Goal: Transaction & Acquisition: Download file/media

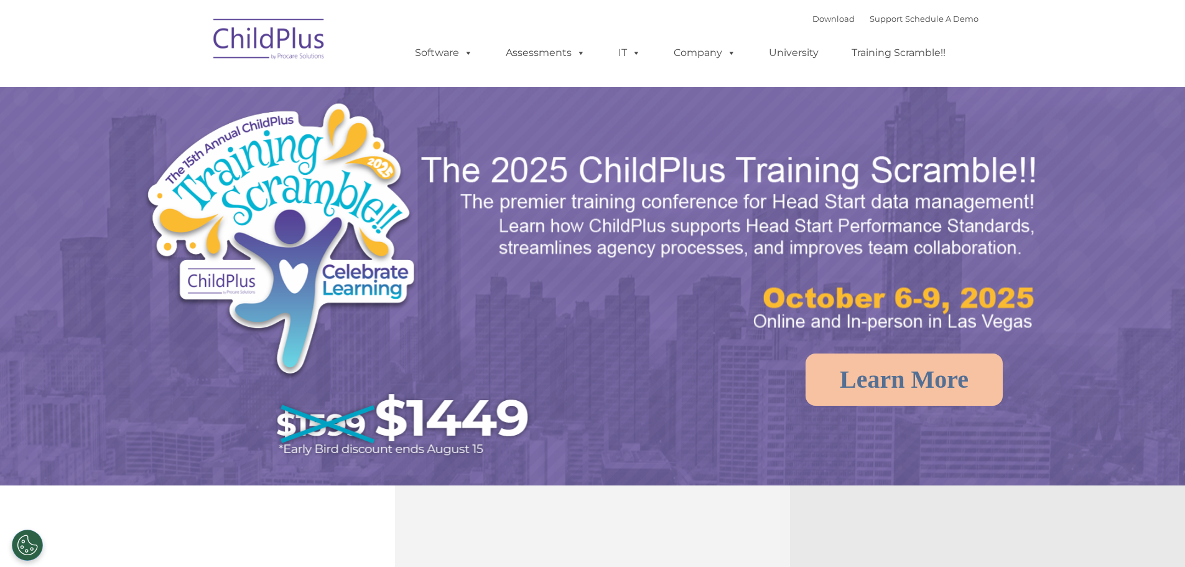
select select "MEDIUM"
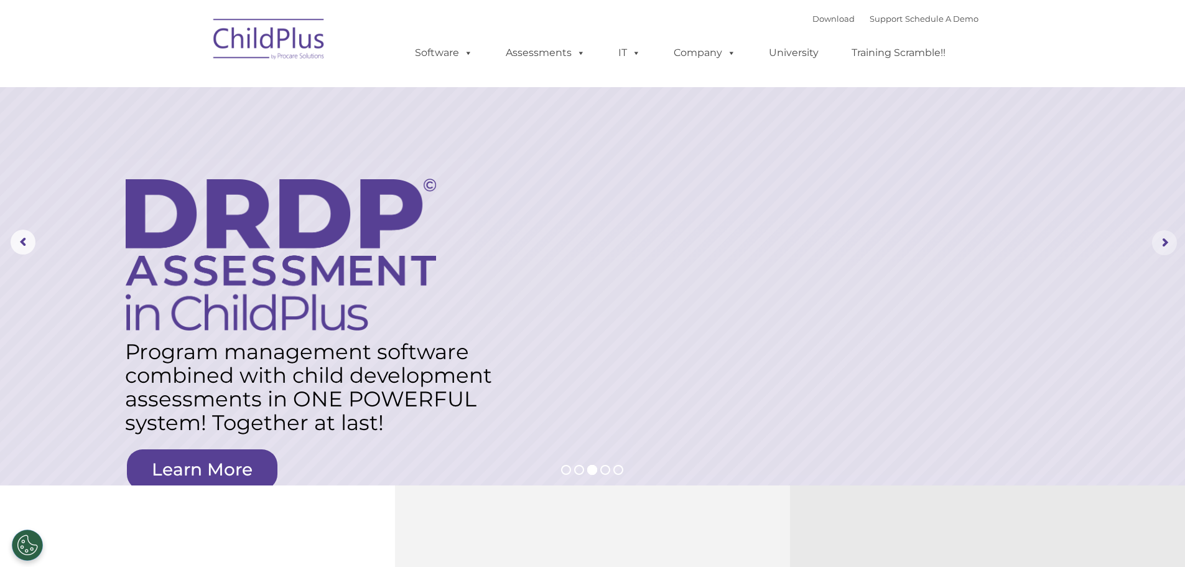
click at [1163, 240] on rs-arrow at bounding box center [1164, 242] width 25 height 25
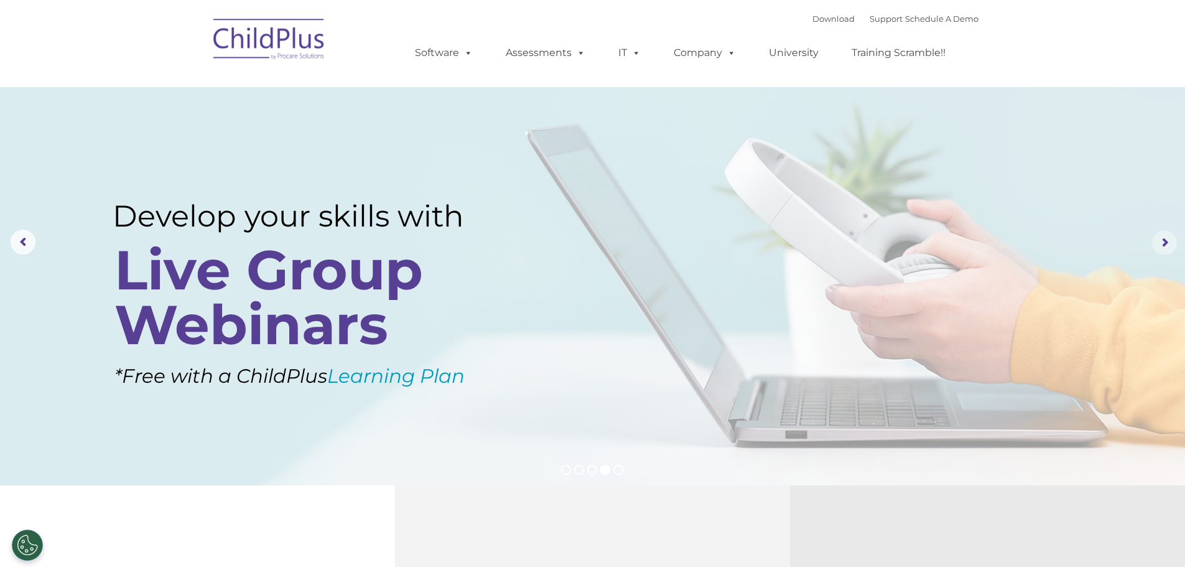
click at [1163, 240] on rs-arrow at bounding box center [1164, 242] width 25 height 25
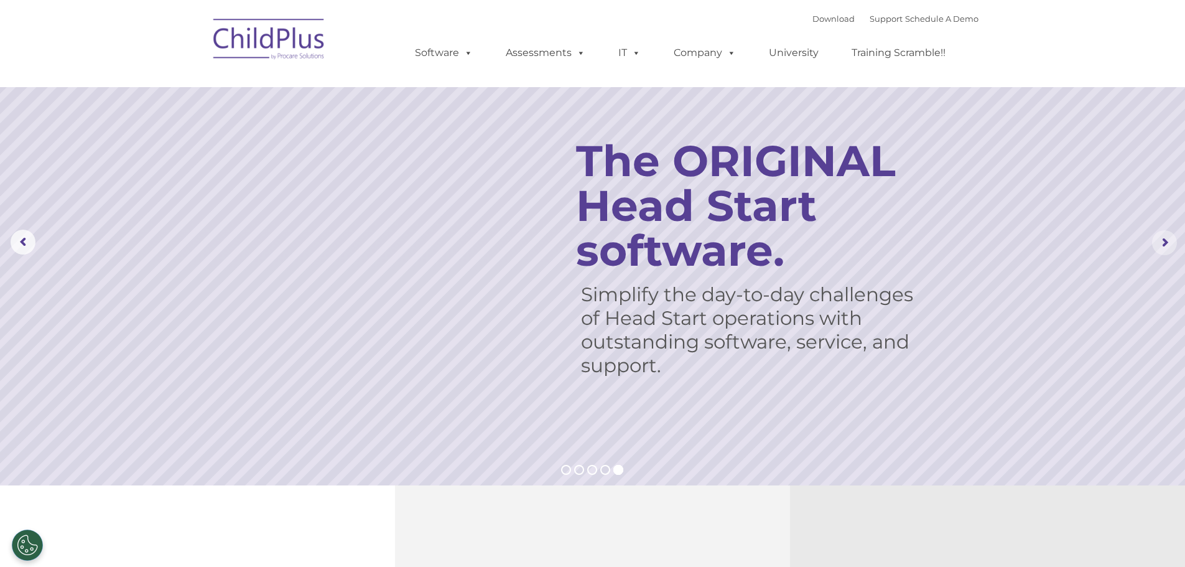
click at [1163, 240] on rs-arrow at bounding box center [1164, 242] width 25 height 25
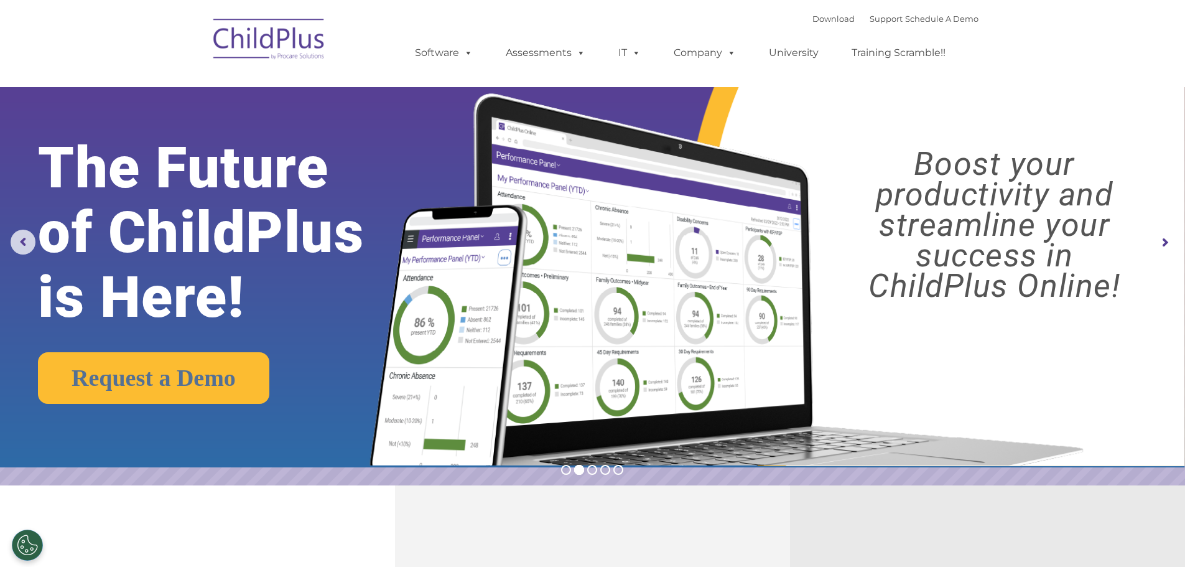
click at [1163, 240] on rs-arrow at bounding box center [1164, 242] width 25 height 25
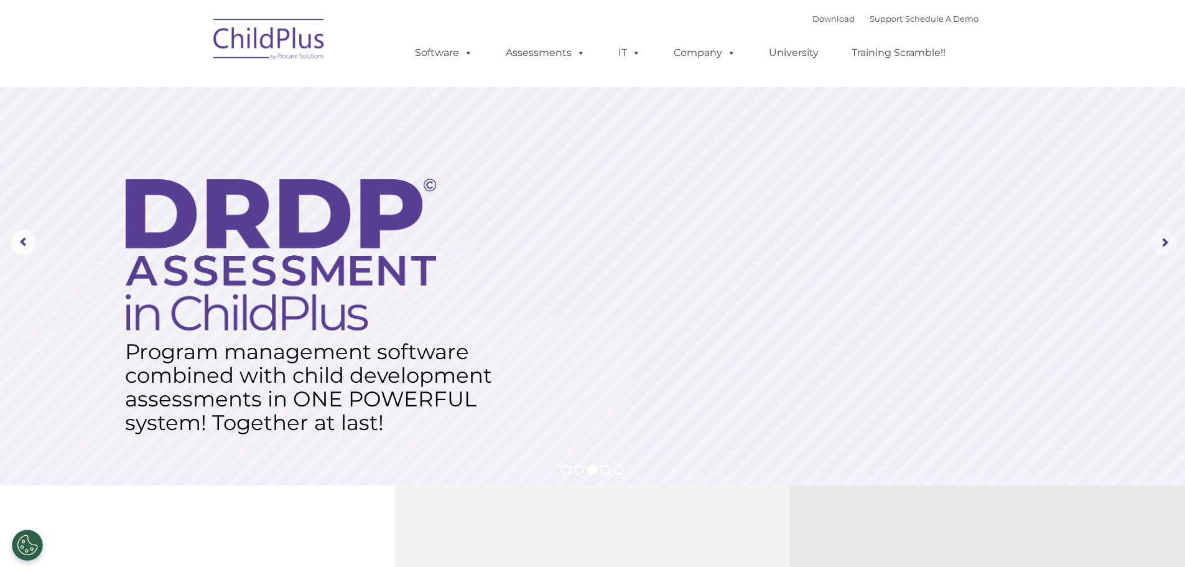
click at [1163, 240] on rs-arrow at bounding box center [1164, 242] width 25 height 25
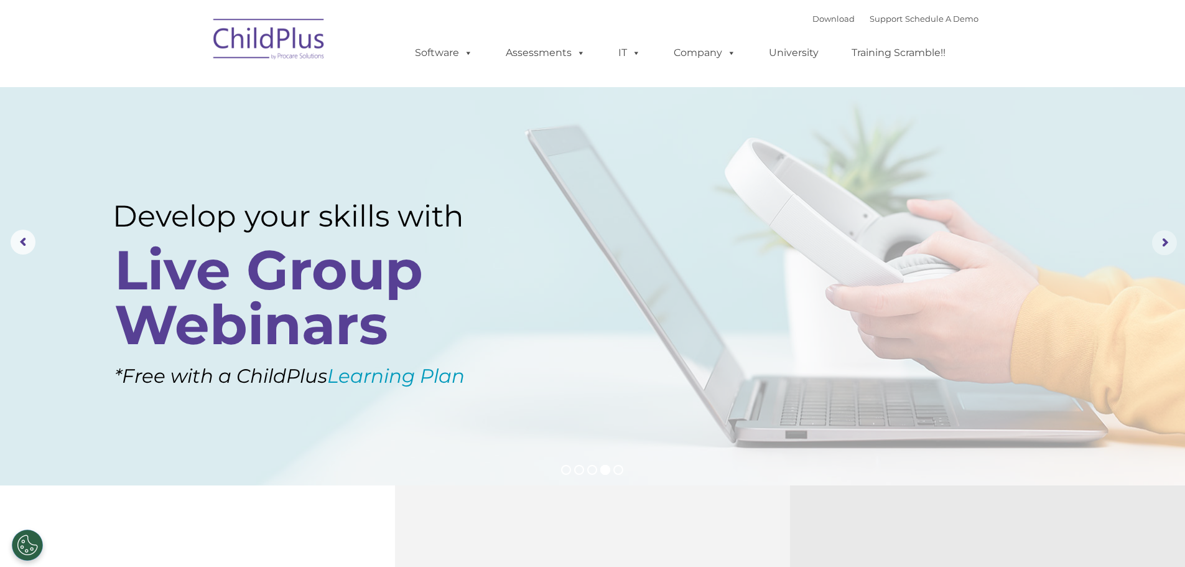
click at [1163, 240] on rs-arrow at bounding box center [1164, 242] width 25 height 25
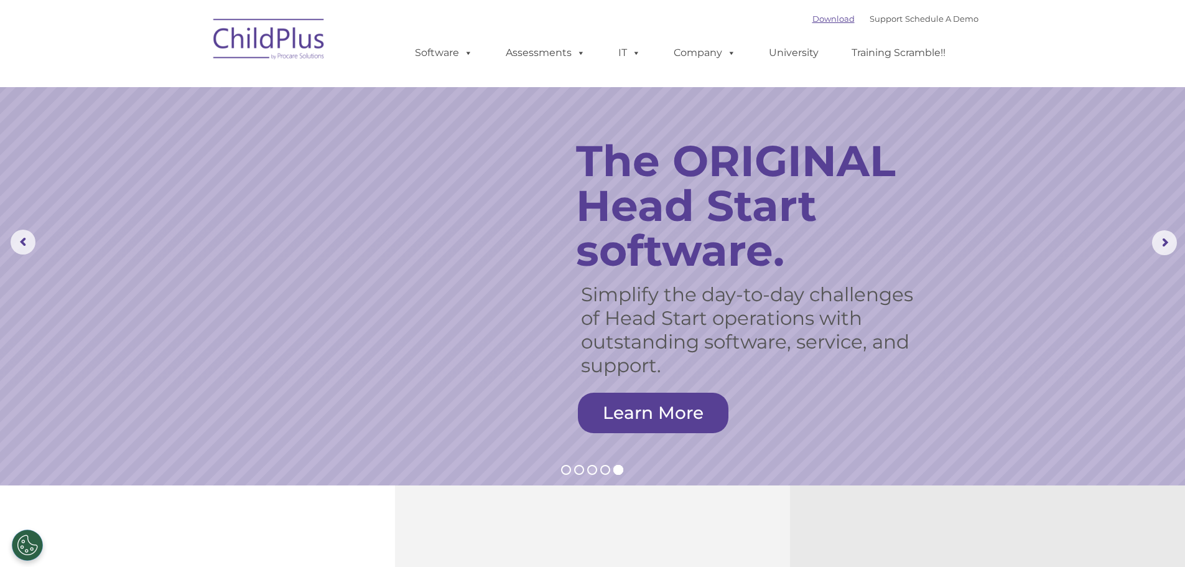
click at [814, 19] on link "Download" at bounding box center [833, 19] width 42 height 10
